Goal: Information Seeking & Learning: Find specific fact

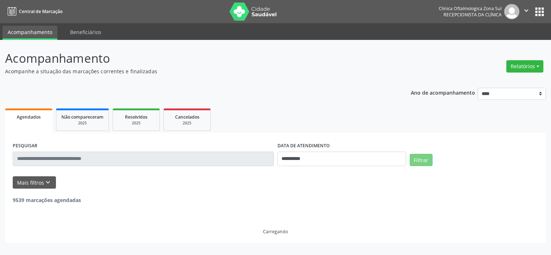
select select "*"
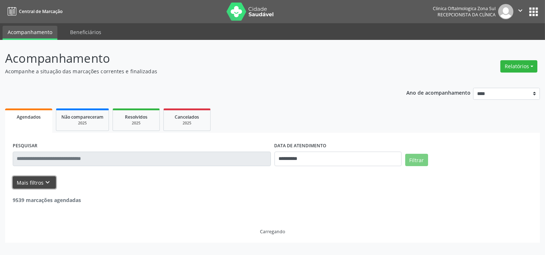
click at [48, 183] on icon "keyboard_arrow_down" at bounding box center [48, 183] width 8 height 8
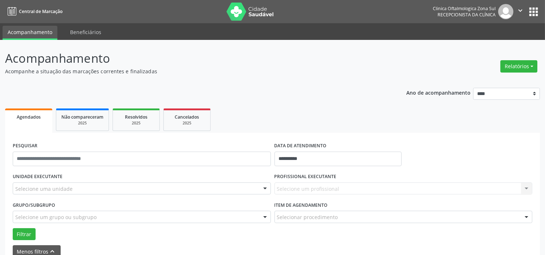
click at [80, 186] on div "Selecione uma unidade" at bounding box center [142, 189] width 258 height 12
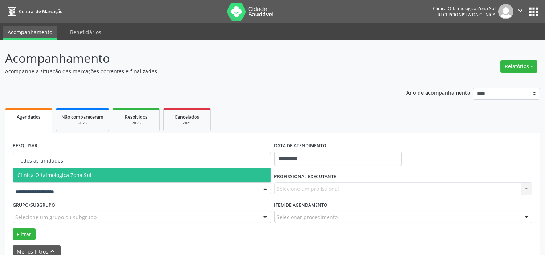
click at [93, 175] on span "Clinica Oftalmologica Zona Sul" at bounding box center [142, 175] width 258 height 15
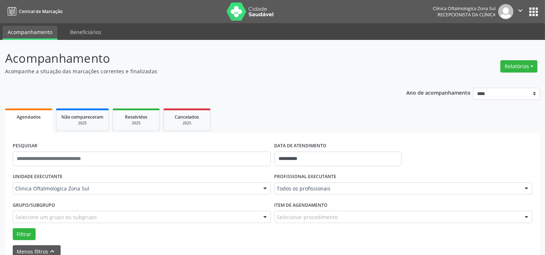
click at [100, 217] on div "Selecione um grupo ou subgrupo" at bounding box center [142, 217] width 258 height 12
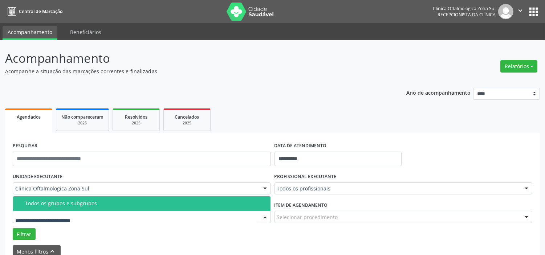
click at [107, 199] on span "Todos os grupos e subgrupos" at bounding box center [142, 204] width 258 height 15
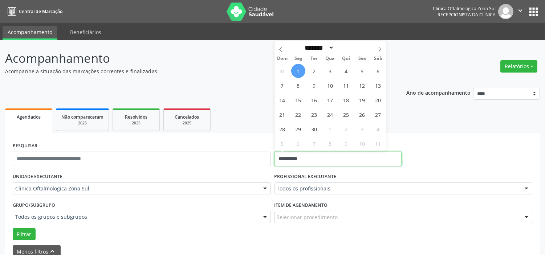
click at [316, 161] on input "**********" at bounding box center [338, 159] width 127 height 15
click at [313, 70] on span "2" at bounding box center [314, 71] width 14 height 14
type input "**********"
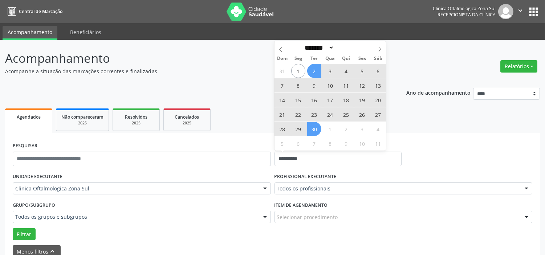
click at [317, 129] on span "30" at bounding box center [314, 129] width 14 height 14
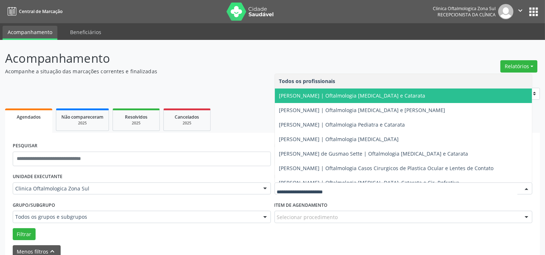
click at [309, 92] on span "[PERSON_NAME] | Oftalmologia [MEDICAL_DATA] e Catarata" at bounding box center [352, 95] width 146 height 7
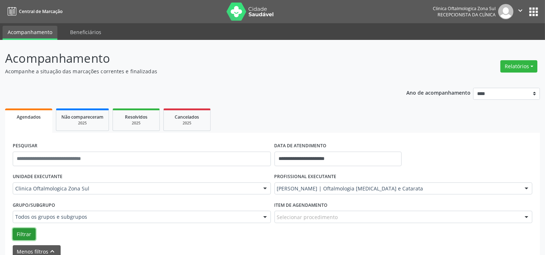
click at [16, 236] on button "Filtrar" at bounding box center [24, 234] width 23 height 12
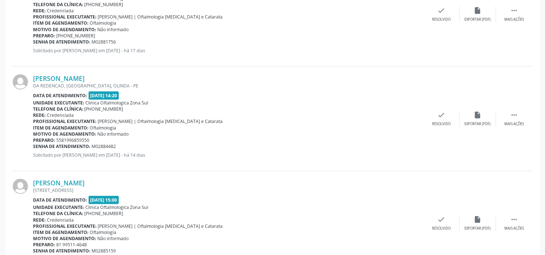
scroll to position [1614, 0]
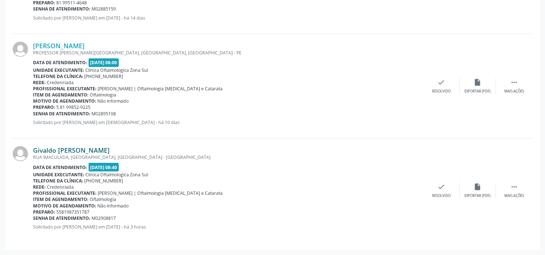
click at [70, 154] on link "Givaldo [PERSON_NAME]" at bounding box center [71, 150] width 77 height 8
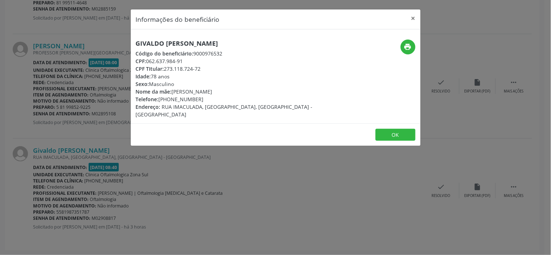
drag, startPoint x: 185, startPoint y: 60, endPoint x: 149, endPoint y: 63, distance: 35.4
click at [149, 63] on div "CPF: 062.637.984-91" at bounding box center [227, 61] width 183 height 8
drag, startPoint x: 147, startPoint y: 62, endPoint x: 185, endPoint y: 59, distance: 38.3
click at [185, 59] on div "CPF: 062.637.984-91" at bounding box center [227, 61] width 183 height 8
copy div "062.637.984-91"
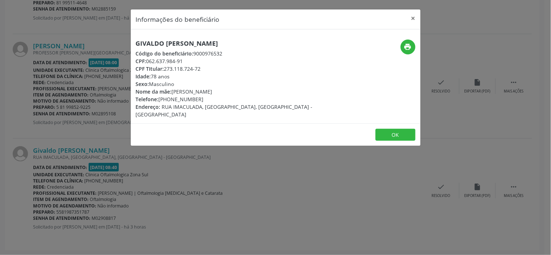
click at [165, 187] on div "Informações do beneficiário × Givaldo [PERSON_NAME] Código do beneficiário: 900…" at bounding box center [275, 127] width 551 height 255
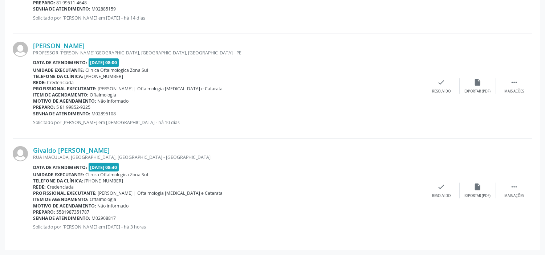
drag, startPoint x: 118, startPoint y: 218, endPoint x: 88, endPoint y: 216, distance: 30.2
click at [113, 218] on div "Senha de atendimento: M02908817" at bounding box center [228, 218] width 390 height 6
drag, startPoint x: 88, startPoint y: 216, endPoint x: 65, endPoint y: 215, distance: 22.9
click at [79, 216] on div "Senha de atendimento: M02908817" at bounding box center [228, 218] width 390 height 6
drag, startPoint x: 44, startPoint y: 215, endPoint x: 33, endPoint y: 215, distance: 10.9
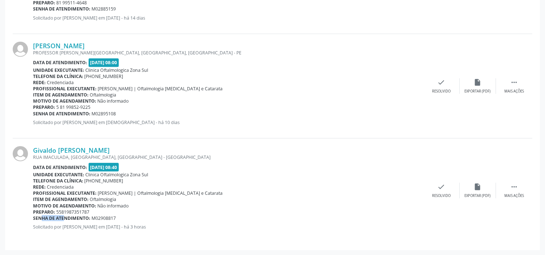
click at [33, 215] on b "Senha de atendimento:" at bounding box center [61, 218] width 57 height 6
drag, startPoint x: 109, startPoint y: 218, endPoint x: 32, endPoint y: 219, distance: 77.4
click at [32, 219] on div "Givaldo [PERSON_NAME] [GEOGRAPHIC_DATA], [GEOGRAPHIC_DATA], [GEOGRAPHIC_DATA] -…" at bounding box center [273, 191] width 520 height 104
click at [33, 219] on b "Senha de atendimento:" at bounding box center [61, 218] width 57 height 6
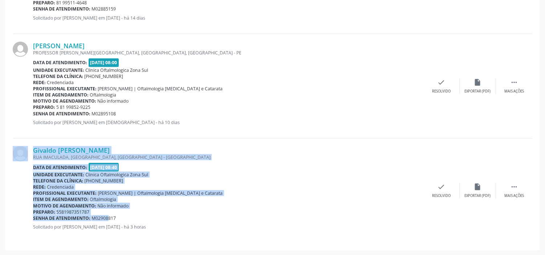
drag, startPoint x: 32, startPoint y: 219, endPoint x: 111, endPoint y: 219, distance: 79.6
click at [103, 219] on div "Givaldo [PERSON_NAME] [GEOGRAPHIC_DATA], [GEOGRAPHIC_DATA], [GEOGRAPHIC_DATA] -…" at bounding box center [273, 191] width 520 height 104
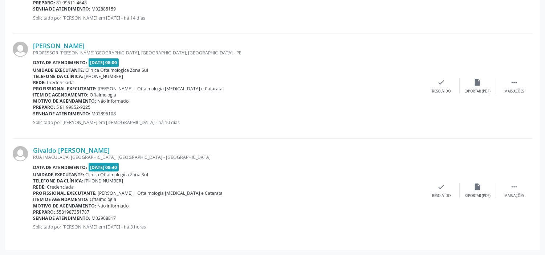
click at [118, 219] on div "Senha de atendimento: M02908817" at bounding box center [228, 218] width 390 height 6
drag, startPoint x: 118, startPoint y: 219, endPoint x: 39, endPoint y: 219, distance: 78.8
click at [39, 219] on div "Senha de atendimento: M02908817" at bounding box center [228, 218] width 390 height 6
copy div "Senha de atendimento: M02908817"
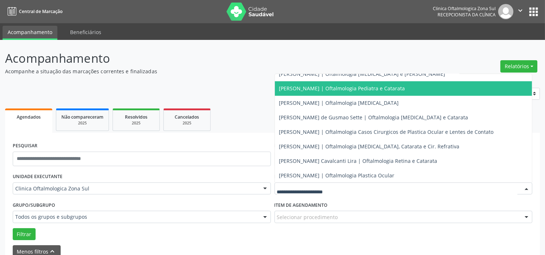
scroll to position [66, 0]
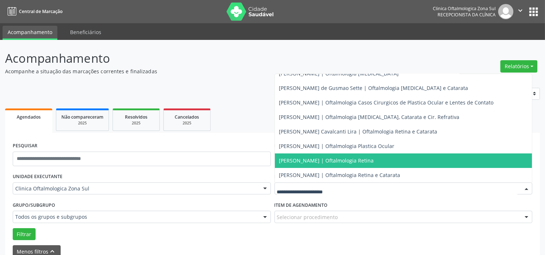
click at [325, 165] on span "[PERSON_NAME] | Oftalmologia Retina" at bounding box center [404, 161] width 258 height 15
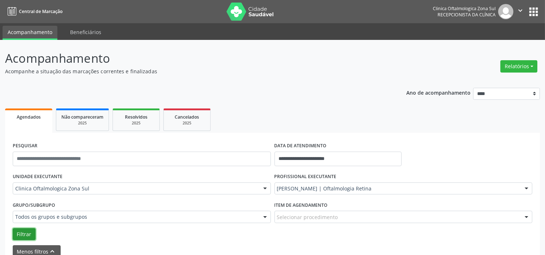
click at [24, 234] on button "Filtrar" at bounding box center [24, 234] width 23 height 12
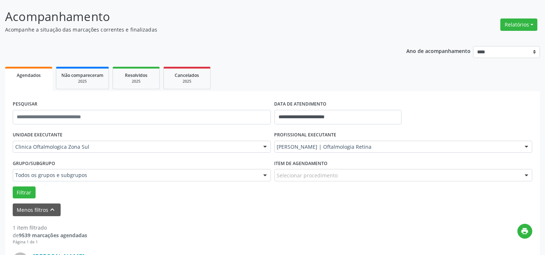
scroll to position [0, 0]
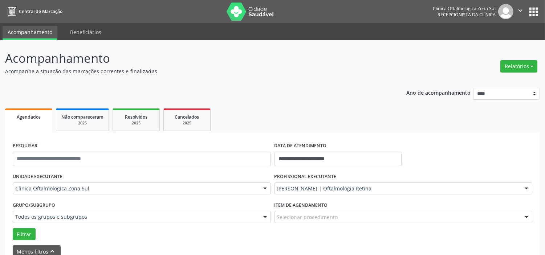
click at [517, 8] on icon "" at bounding box center [521, 11] width 8 height 8
click at [509, 46] on link "Sair" at bounding box center [502, 44] width 50 height 10
